Goal: Information Seeking & Learning: Learn about a topic

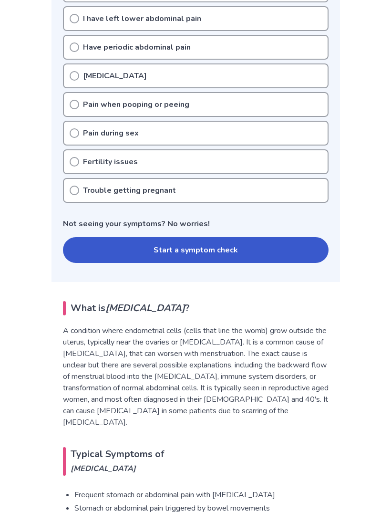
scroll to position [352, 0]
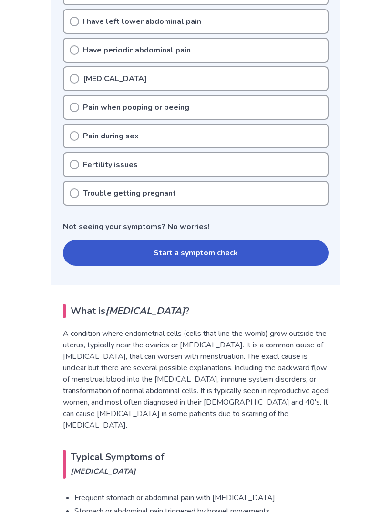
click at [314, 257] on button "Start a symptom check" at bounding box center [196, 253] width 266 height 26
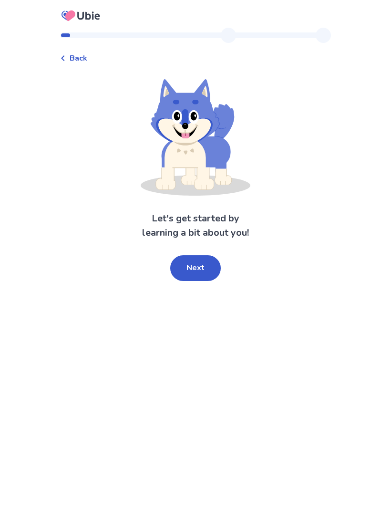
click at [207, 264] on button "Next" at bounding box center [195, 268] width 51 height 26
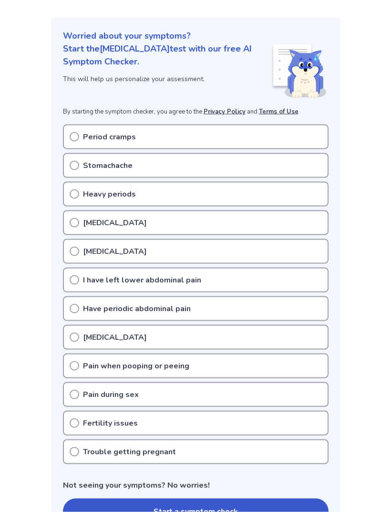
scroll to position [11, 0]
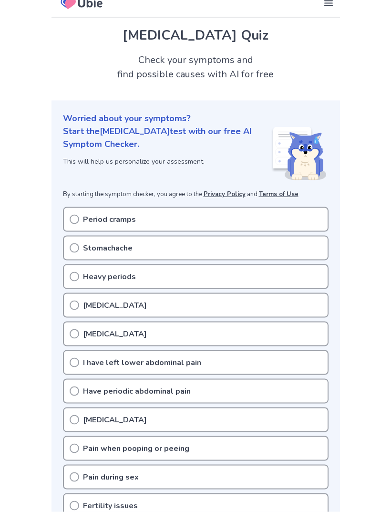
click at [73, 217] on icon at bounding box center [75, 220] width 10 height 10
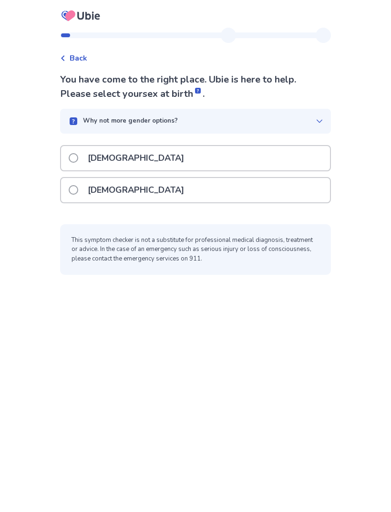
click at [90, 193] on p "[DEMOGRAPHIC_DATA]" at bounding box center [136, 190] width 108 height 24
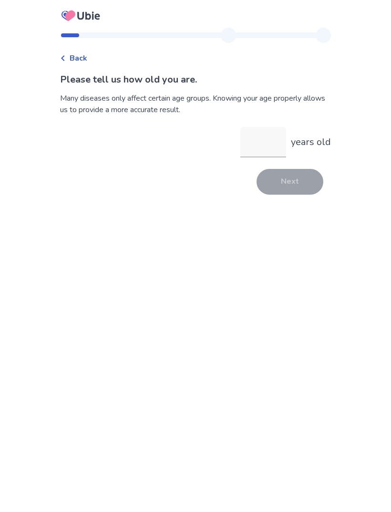
click at [275, 146] on input "years old" at bounding box center [263, 142] width 46 height 31
type input "**"
click at [304, 181] on button "Next" at bounding box center [290, 182] width 67 height 26
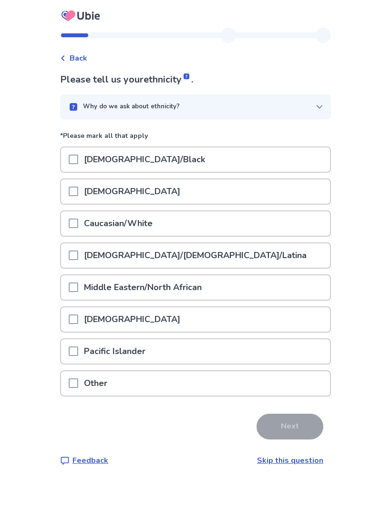
click at [78, 229] on div at bounding box center [74, 223] width 10 height 24
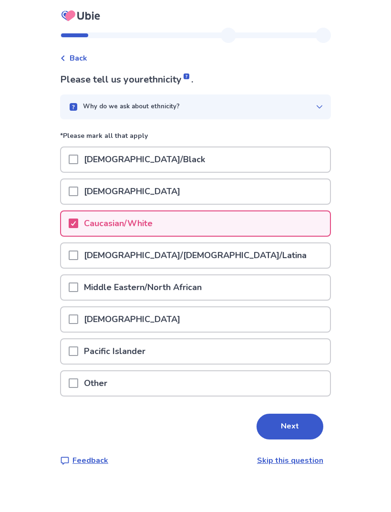
click at [301, 425] on button "Next" at bounding box center [290, 427] width 67 height 26
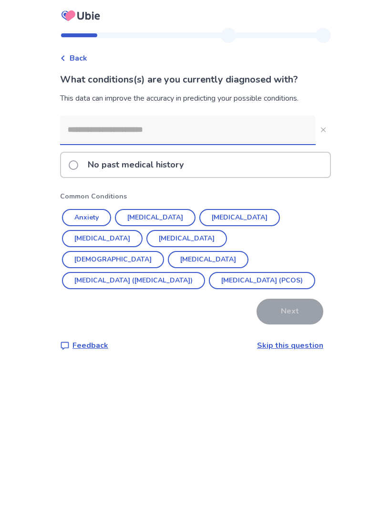
click at [84, 215] on button "Anxiety" at bounding box center [86, 217] width 49 height 17
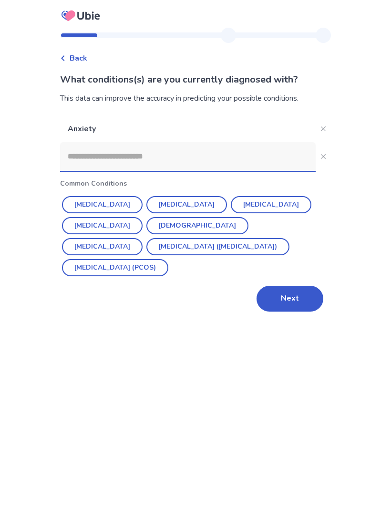
click at [188, 205] on button "[MEDICAL_DATA]" at bounding box center [186, 204] width 81 height 17
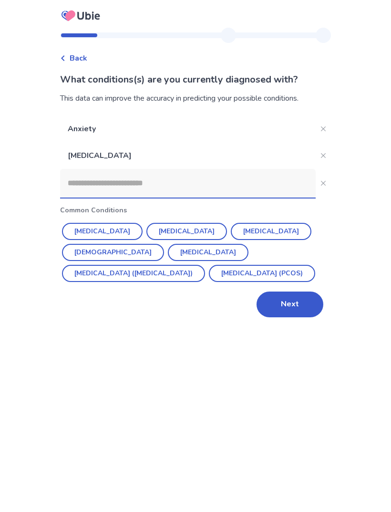
click at [299, 303] on button "Next" at bounding box center [290, 304] width 67 height 26
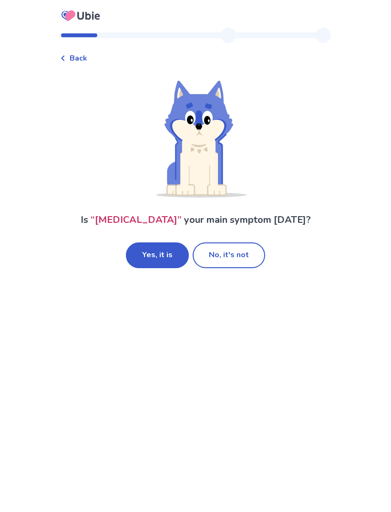
click at [252, 256] on button "No, it's not" at bounding box center [229, 255] width 73 height 26
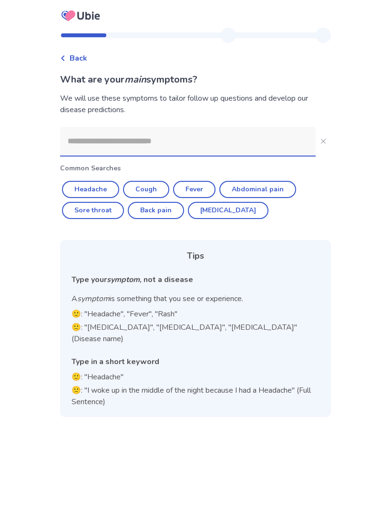
click at [288, 190] on button "Abdominal pain" at bounding box center [257, 189] width 77 height 17
type input "**********"
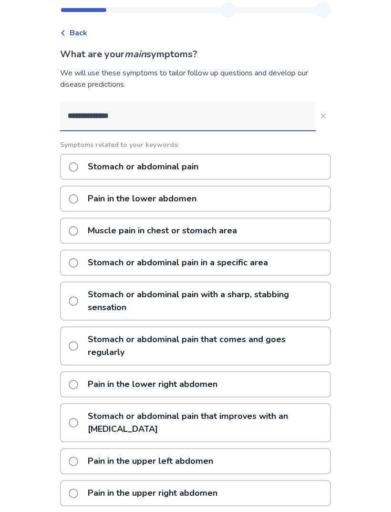
scroll to position [25, 0]
click at [78, 199] on span at bounding box center [74, 200] width 10 height 10
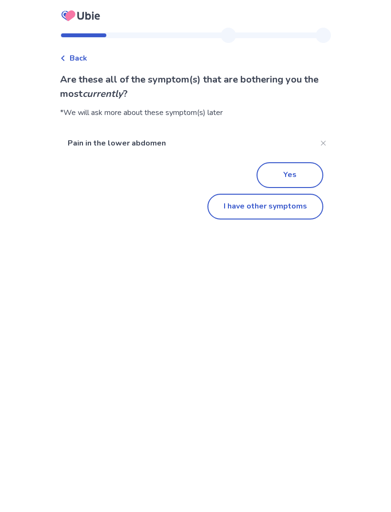
click at [309, 179] on button "Yes" at bounding box center [290, 175] width 67 height 26
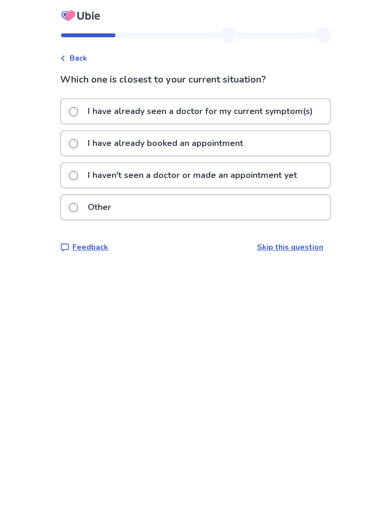
click at [74, 176] on span at bounding box center [74, 176] width 10 height 10
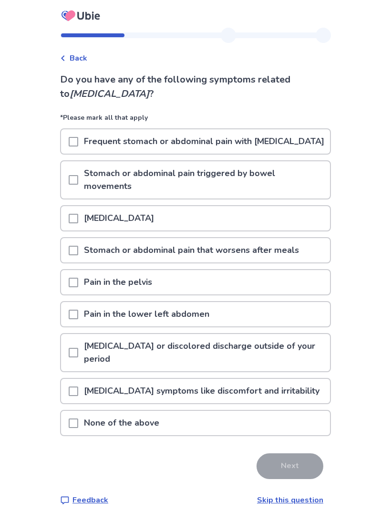
click at [74, 146] on span at bounding box center [74, 142] width 10 height 10
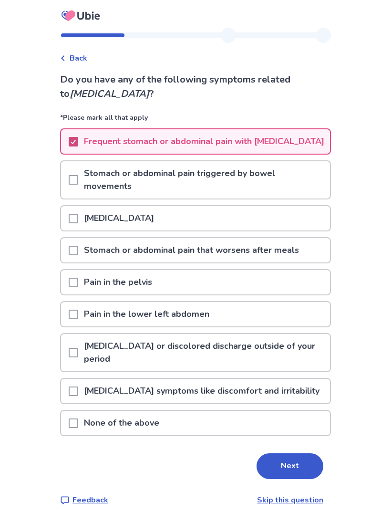
click at [302, 291] on div "Pain in the pelvis" at bounding box center [195, 282] width 269 height 24
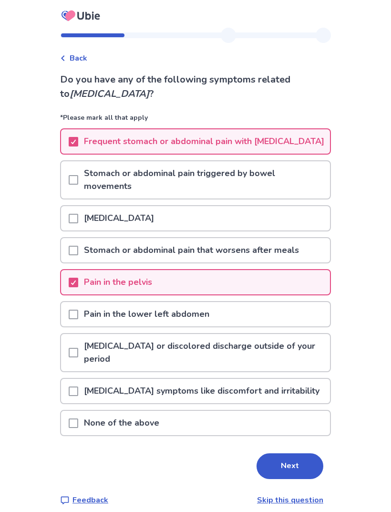
click at [299, 402] on p "[MEDICAL_DATA] symptoms like discomfort and irritability" at bounding box center [201, 391] width 247 height 24
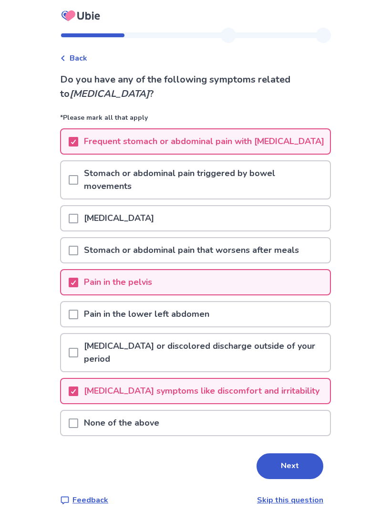
click at [310, 478] on button "Next" at bounding box center [290, 466] width 67 height 26
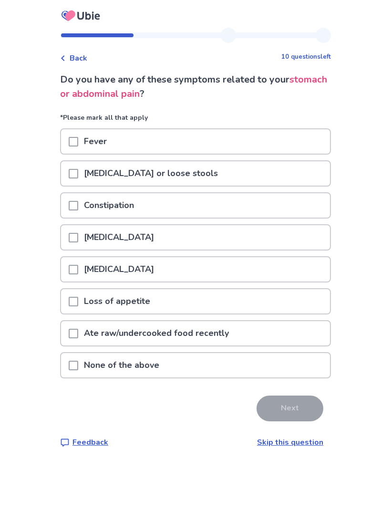
click at [293, 367] on div "None of the above" at bounding box center [195, 365] width 269 height 24
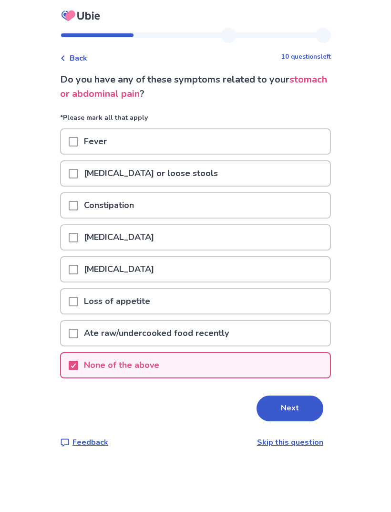
click at [298, 402] on button "Next" at bounding box center [290, 409] width 67 height 26
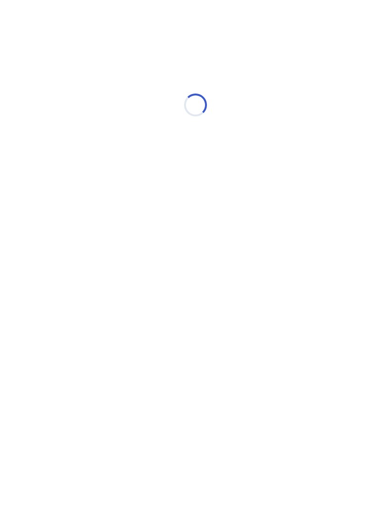
select select "*"
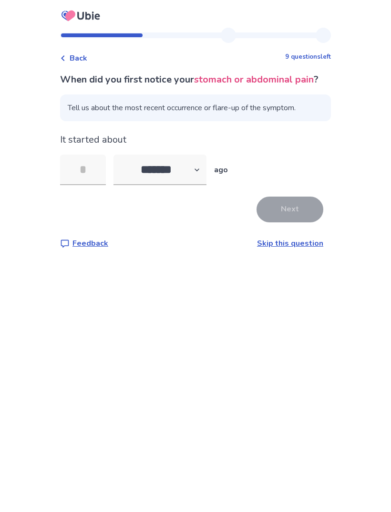
click at [80, 179] on input "tel" at bounding box center [83, 170] width 46 height 31
type input "*"
click at [314, 216] on button "Next" at bounding box center [290, 210] width 67 height 26
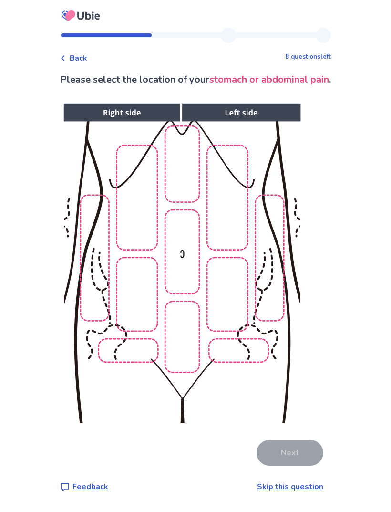
click at [182, 334] on img at bounding box center [182, 263] width 488 height 330
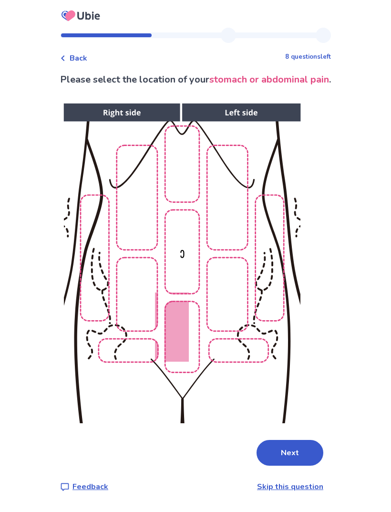
click at [176, 272] on img at bounding box center [182, 263] width 488 height 330
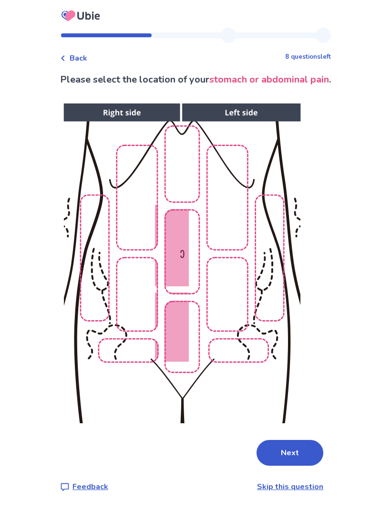
click at [305, 453] on button "Next" at bounding box center [290, 453] width 67 height 26
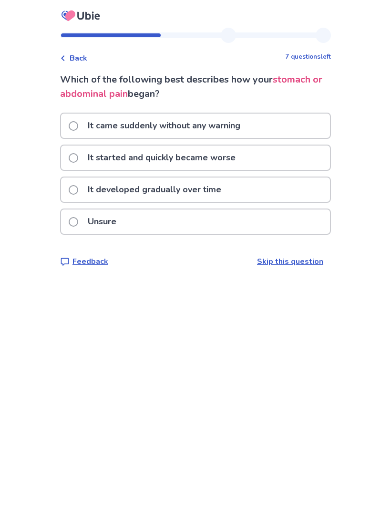
click at [75, 127] on span at bounding box center [74, 126] width 10 height 10
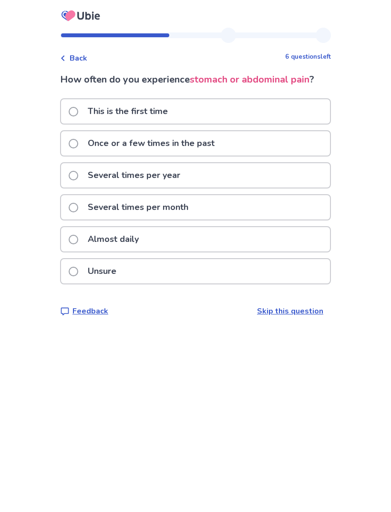
click at [293, 174] on div "Several times per year" at bounding box center [195, 175] width 269 height 24
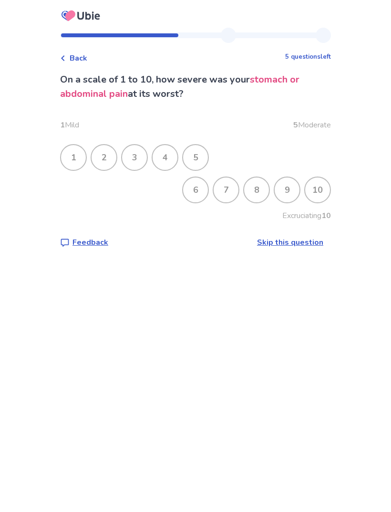
click at [176, 153] on div "4" at bounding box center [165, 157] width 25 height 25
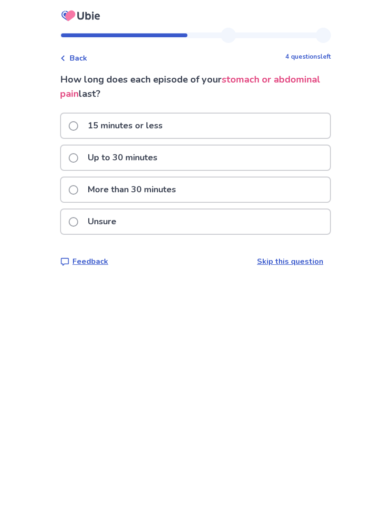
click at [90, 194] on p "More than 30 minutes" at bounding box center [132, 189] width 100 height 24
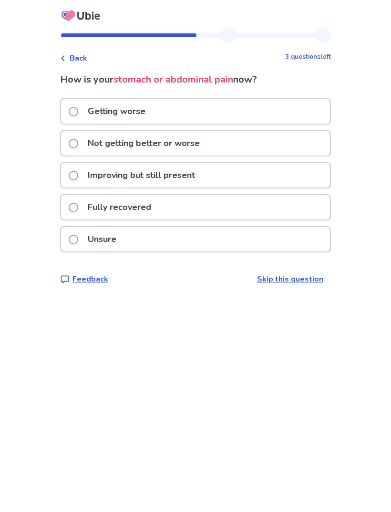
click at [92, 147] on p "Not getting better or worse" at bounding box center [144, 143] width 124 height 24
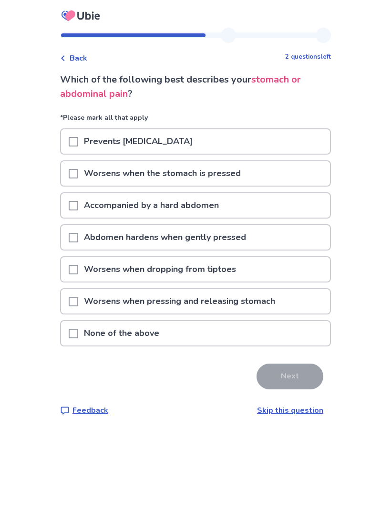
click at [296, 411] on link "Skip this question" at bounding box center [290, 410] width 66 height 10
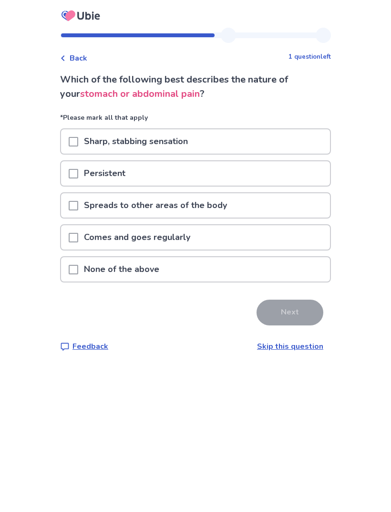
click at [314, 137] on div "Sharp, stabbing sensation" at bounding box center [195, 141] width 269 height 24
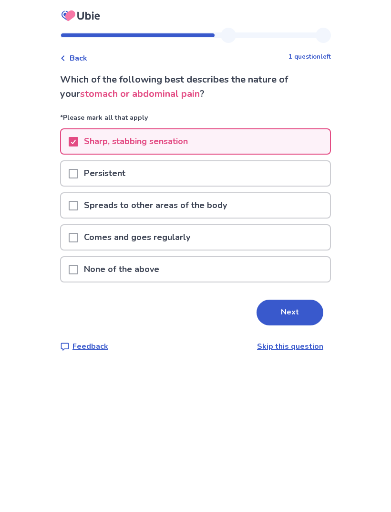
click at [294, 169] on div "Persistent" at bounding box center [195, 173] width 269 height 24
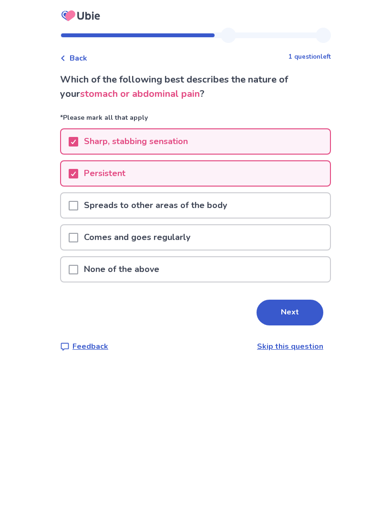
click at [302, 311] on button "Next" at bounding box center [290, 313] width 67 height 26
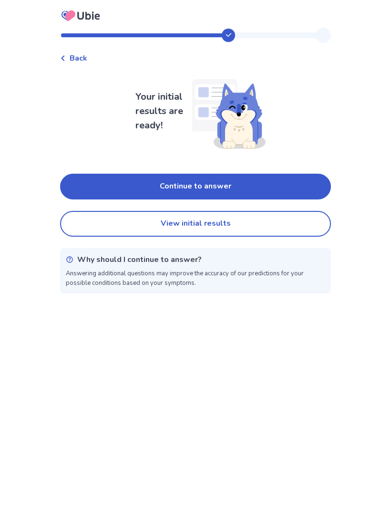
click at [287, 187] on button "Continue to answer" at bounding box center [195, 187] width 271 height 26
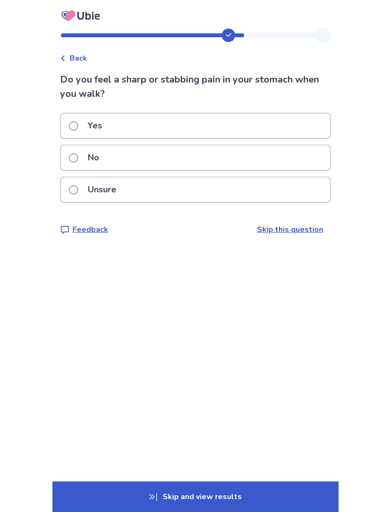
click at [291, 185] on div "Unsure" at bounding box center [195, 189] width 269 height 24
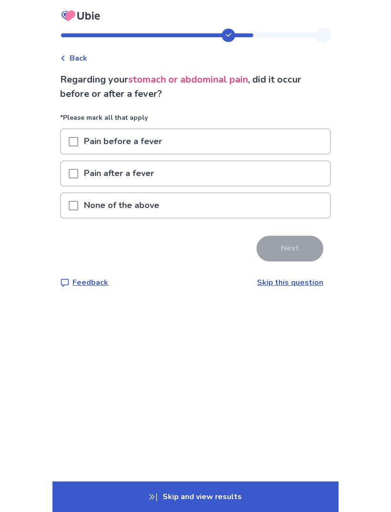
click at [288, 206] on div "None of the above" at bounding box center [195, 205] width 269 height 24
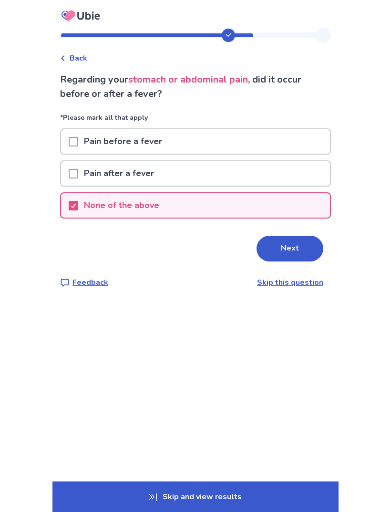
click at [306, 244] on button "Next" at bounding box center [290, 249] width 67 height 26
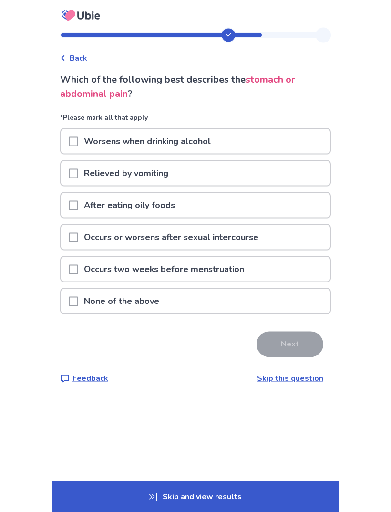
scroll to position [31, 0]
click at [307, 489] on p "Skip and view results" at bounding box center [195, 496] width 286 height 31
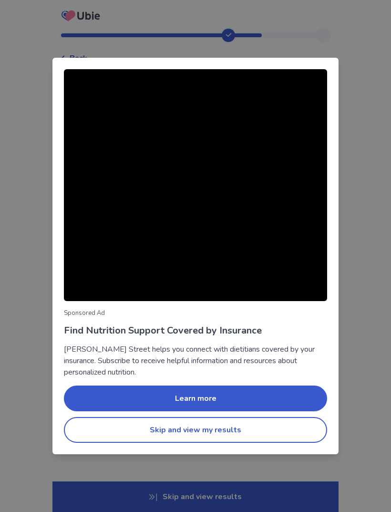
click at [285, 428] on button "Skip and view my results" at bounding box center [195, 430] width 263 height 26
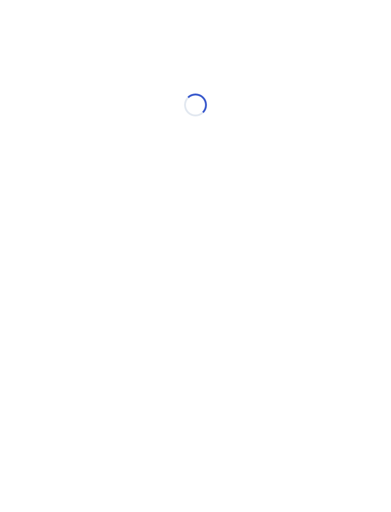
scroll to position [0, 0]
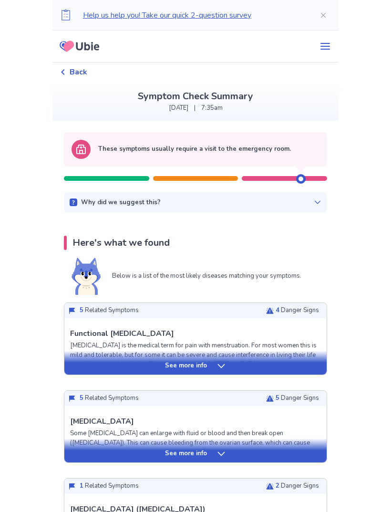
click at [301, 366] on div "See more info" at bounding box center [195, 366] width 262 height 10
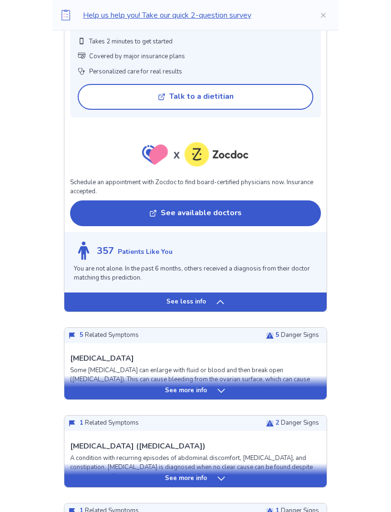
scroll to position [903, 0]
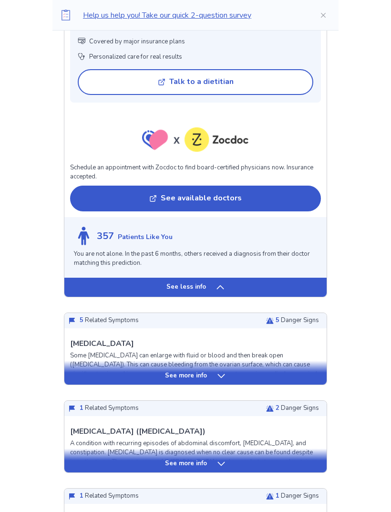
click at [302, 378] on div "See more info" at bounding box center [195, 377] width 262 height 10
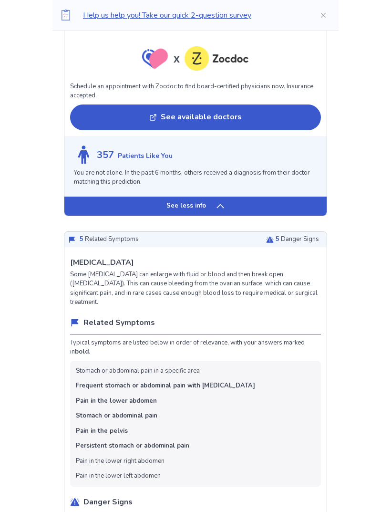
scroll to position [983, 0]
